Goal: Task Accomplishment & Management: Use online tool/utility

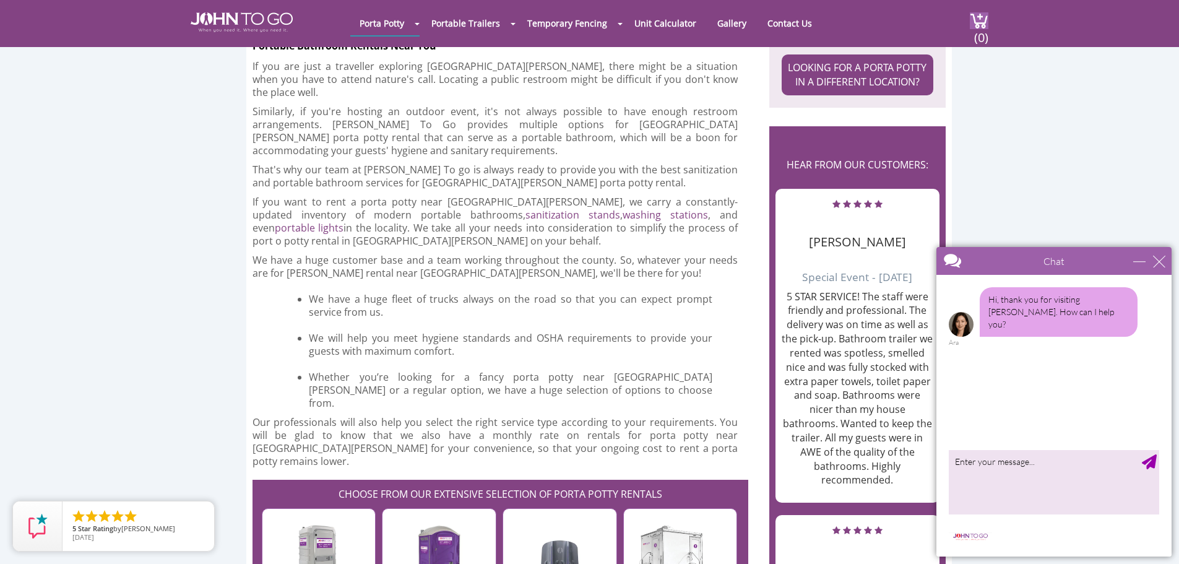
scroll to position [1227, 0]
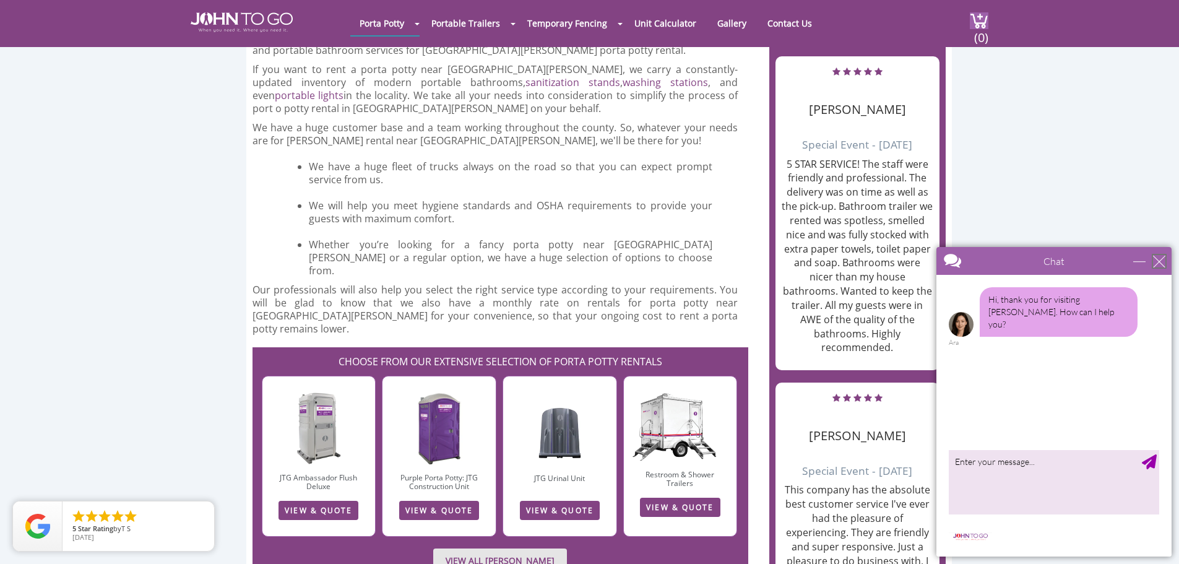
click at [1157, 259] on div "close" at bounding box center [1159, 261] width 12 height 12
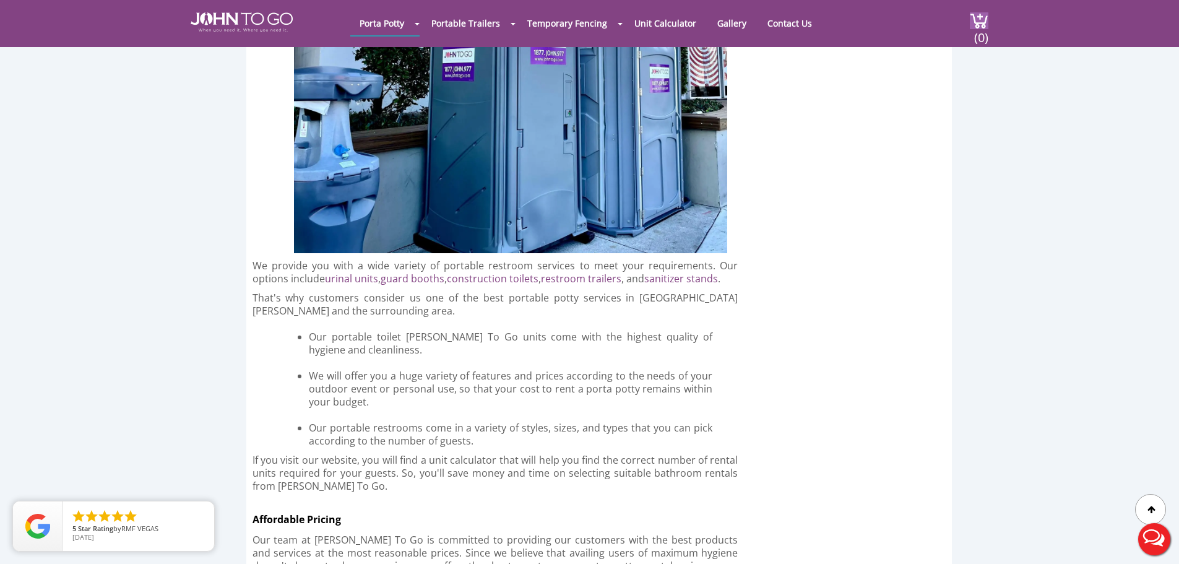
scroll to position [1449, 0]
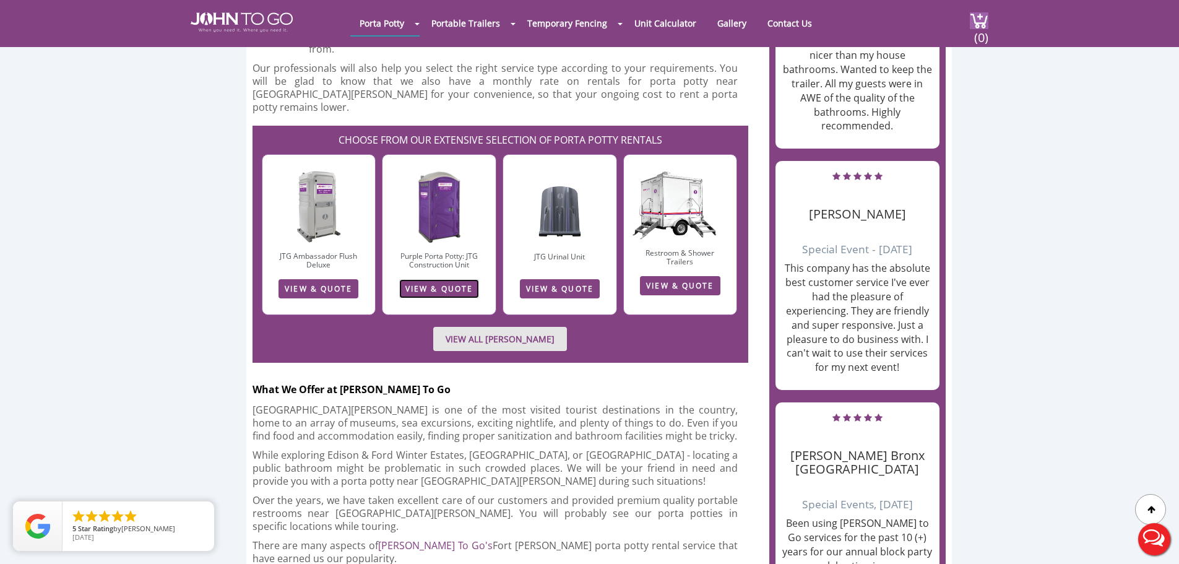
click at [440, 279] on link "VIEW & QUOTE" at bounding box center [439, 288] width 80 height 19
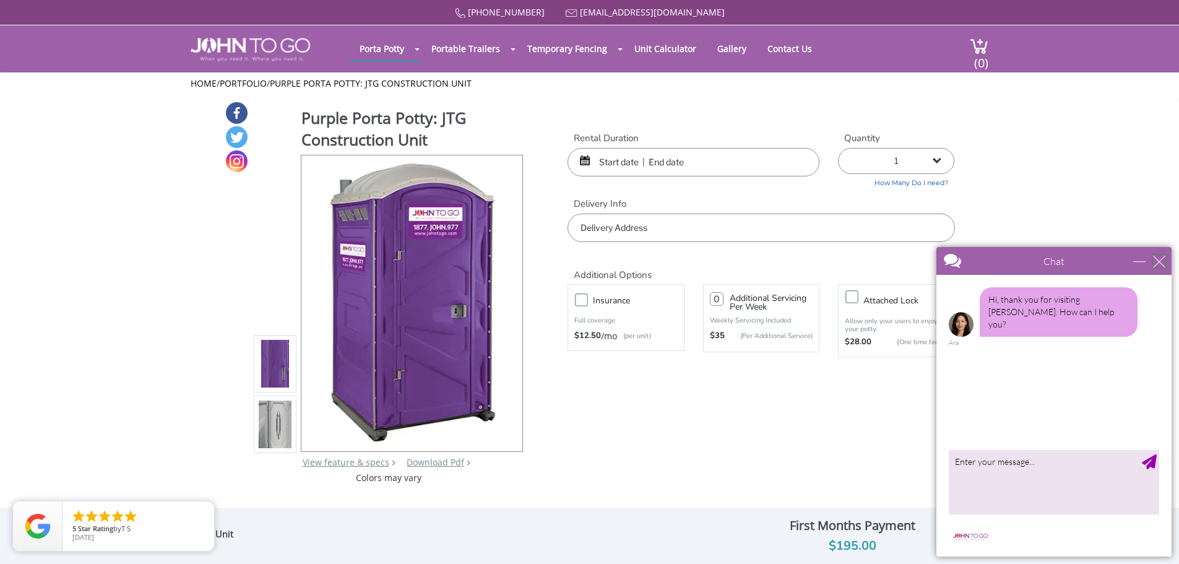
click at [1162, 260] on div "close" at bounding box center [1159, 261] width 12 height 12
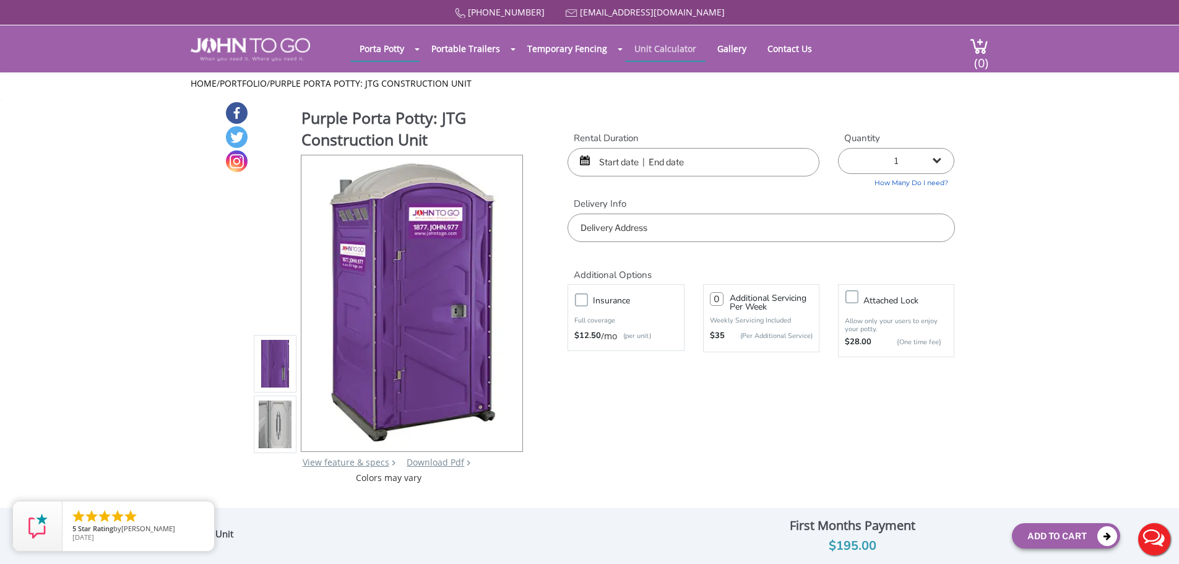
click at [653, 48] on link "Unit Calculator" at bounding box center [665, 49] width 80 height 24
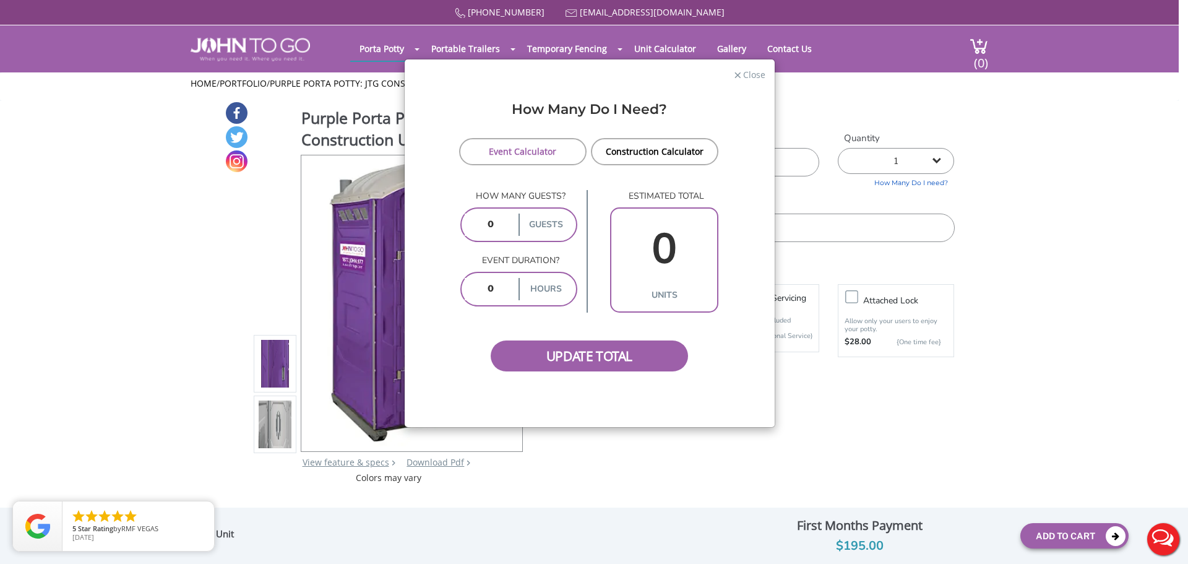
click at [507, 225] on input "number" at bounding box center [490, 225] width 51 height 22
type input "50"
click at [492, 290] on input "number" at bounding box center [490, 289] width 51 height 22
type input "8"
click at [600, 360] on span "Update Total" at bounding box center [590, 355] width 198 height 31
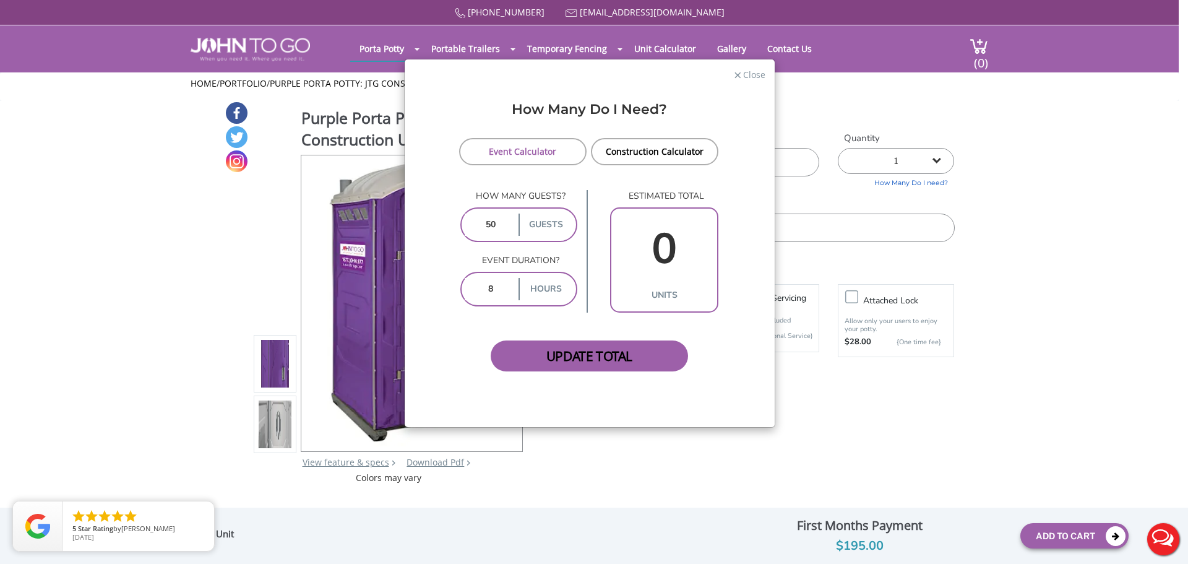
click at [610, 363] on span "Update Total" at bounding box center [590, 355] width 198 height 31
click at [545, 223] on label "guests" at bounding box center [546, 225] width 54 height 22
click at [536, 147] on link "Event Calculator" at bounding box center [523, 151] width 128 height 27
click at [657, 153] on link "Construction Calculator" at bounding box center [655, 151] width 128 height 27
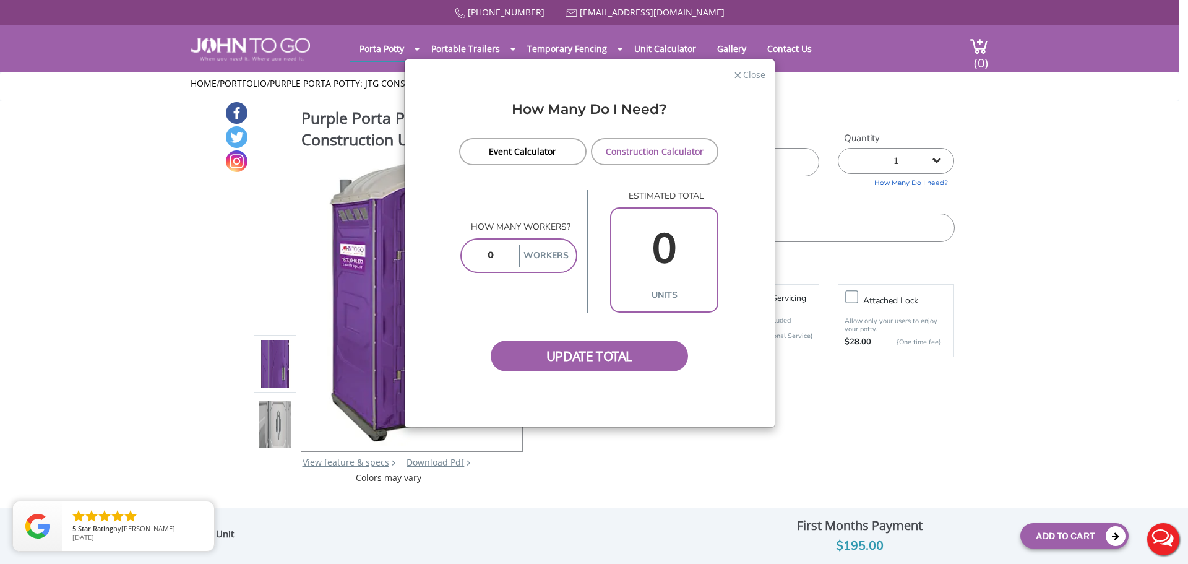
click at [496, 259] on input "number" at bounding box center [490, 255] width 51 height 22
type input "20"
click at [576, 358] on span "Update Total" at bounding box center [590, 355] width 198 height 31
click at [654, 150] on link "Construction Calculator" at bounding box center [655, 151] width 128 height 27
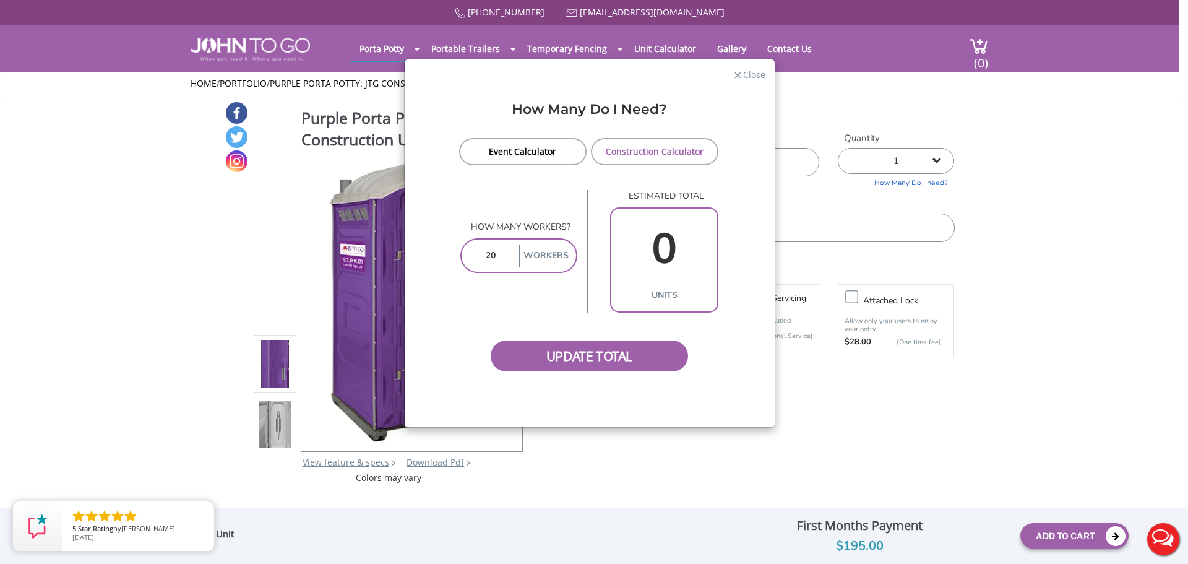
click at [741, 85] on div "× Close" at bounding box center [590, 74] width 370 height 31
click at [750, 76] on span "Close" at bounding box center [754, 73] width 24 height 12
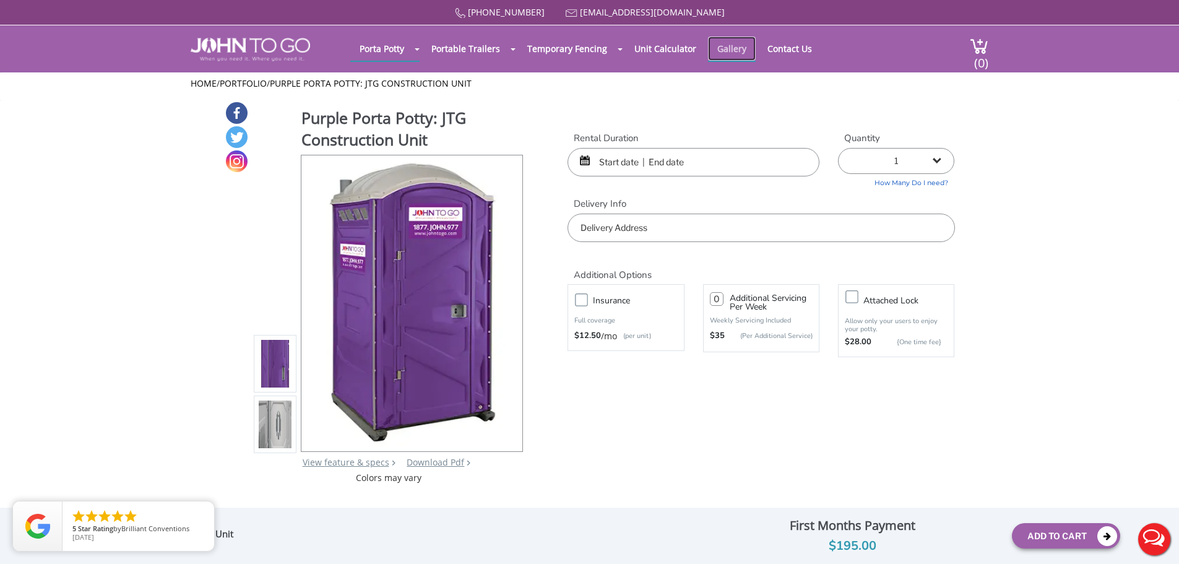
click at [724, 50] on link "Gallery" at bounding box center [732, 49] width 48 height 24
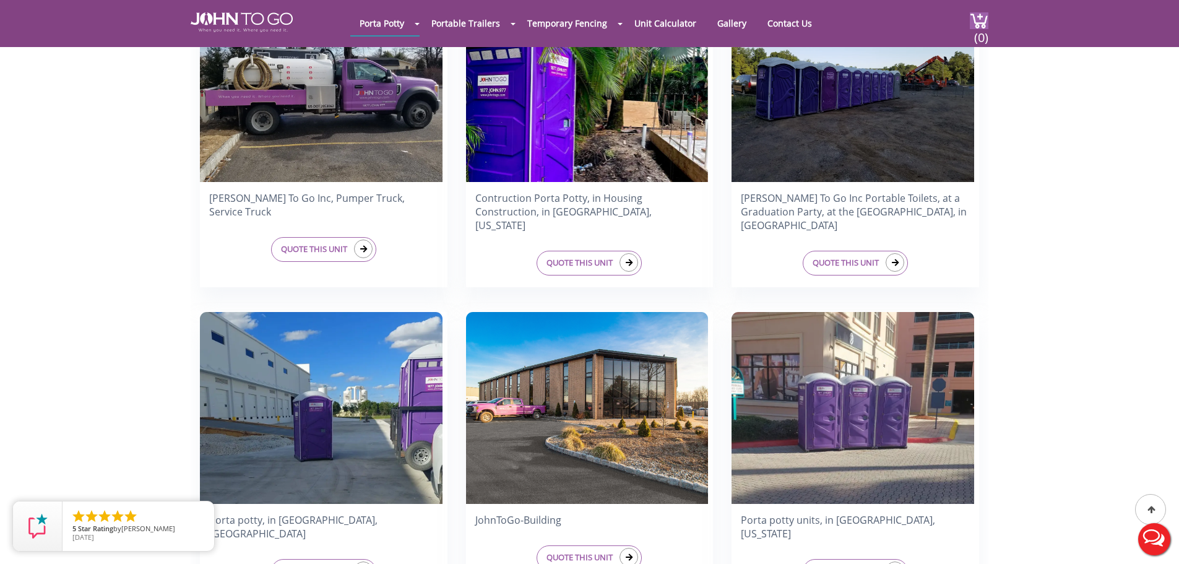
scroll to position [421, 0]
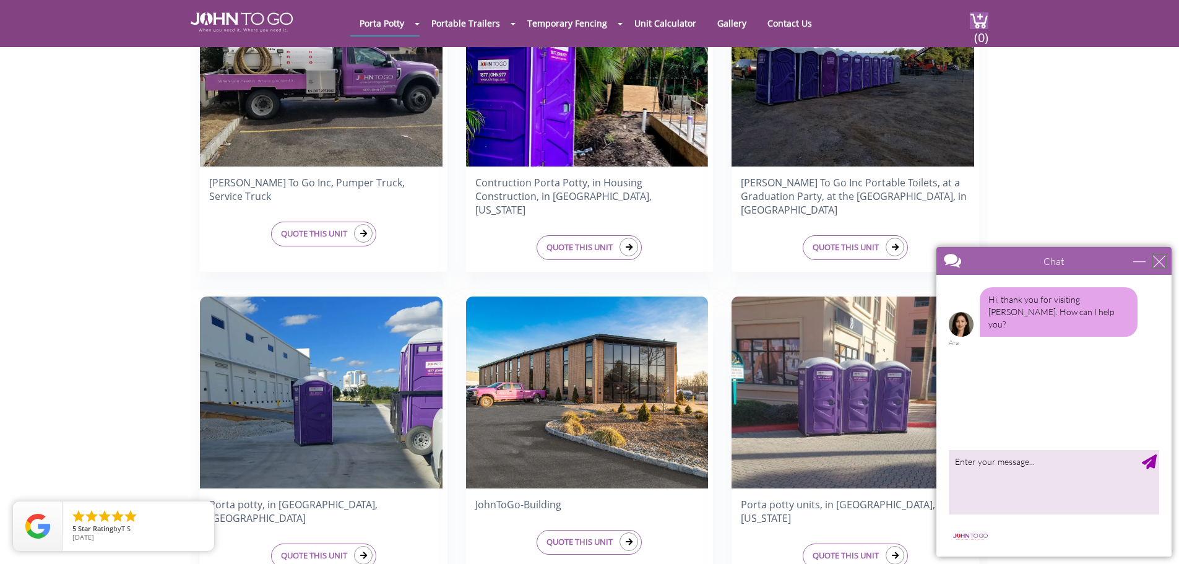
click at [1156, 264] on div "close" at bounding box center [1159, 261] width 12 height 12
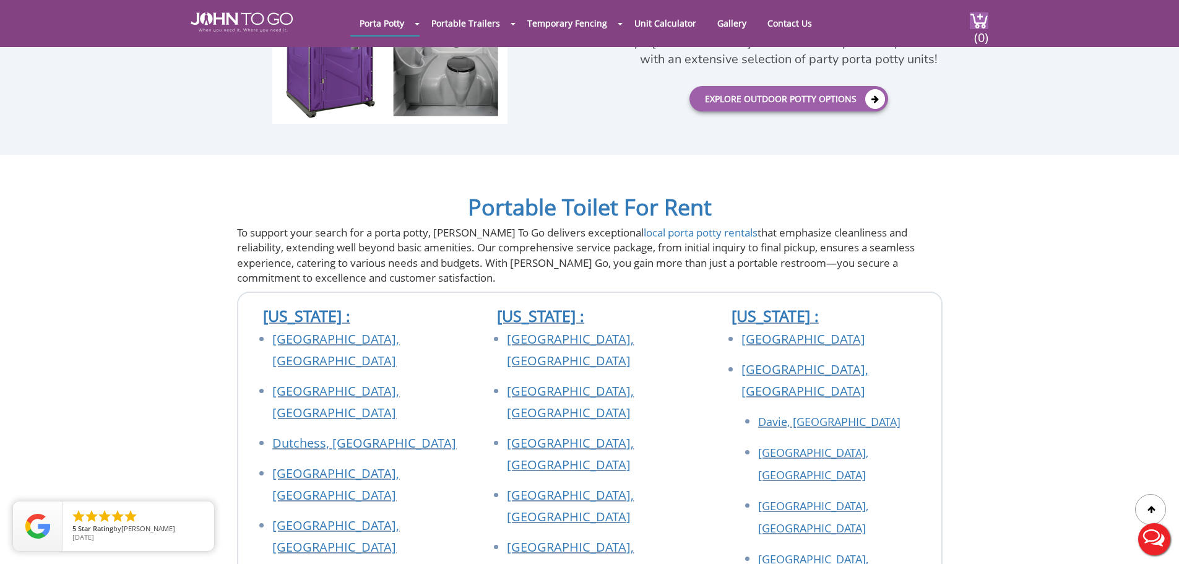
scroll to position [2139, 0]
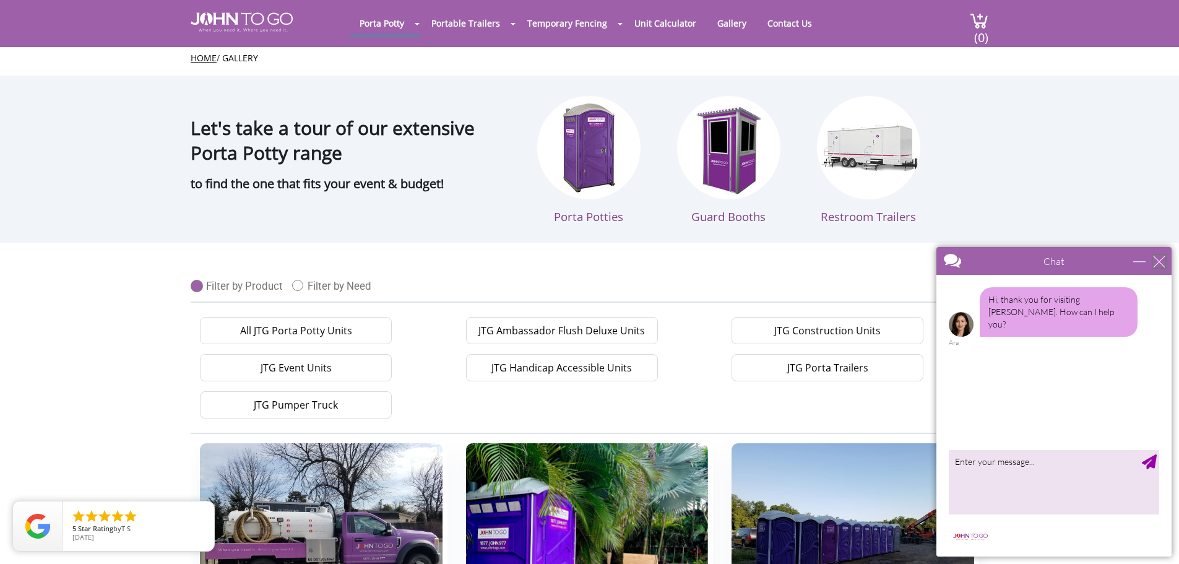
click at [1159, 259] on div "close" at bounding box center [1159, 261] width 12 height 12
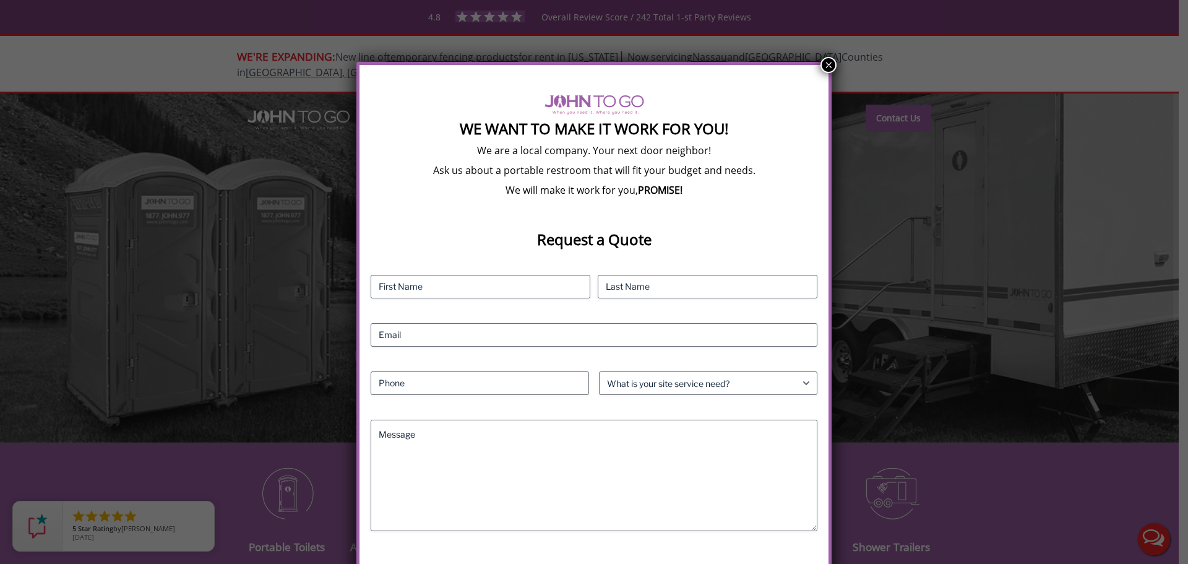
click at [828, 63] on button "×" at bounding box center [829, 65] width 16 height 16
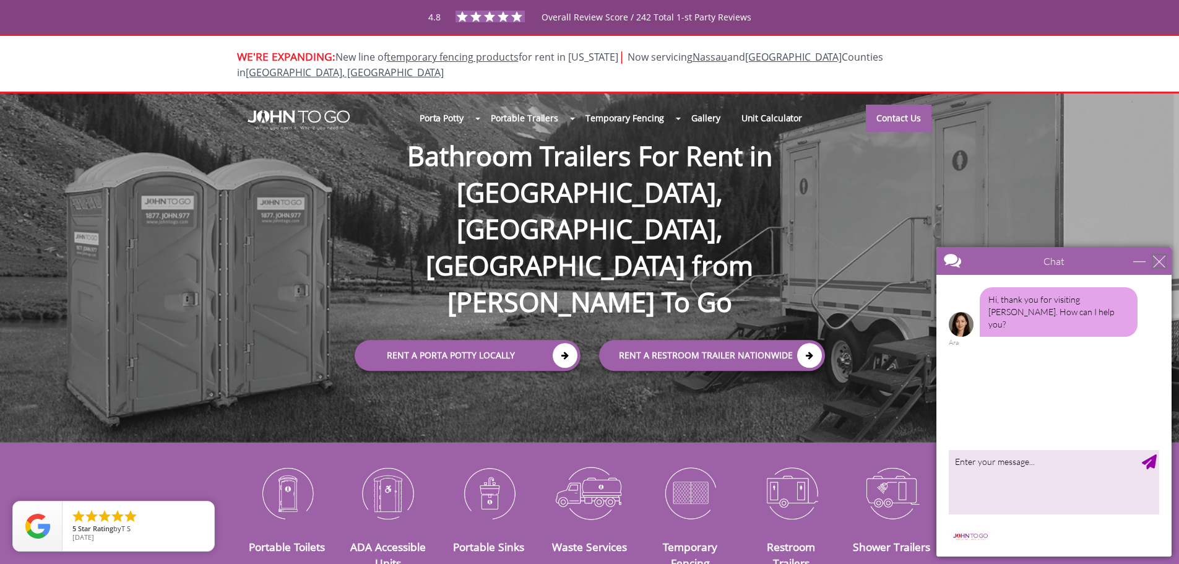
click at [1154, 260] on div "close" at bounding box center [1159, 261] width 12 height 12
